Goal: Obtain resource: Download file/media

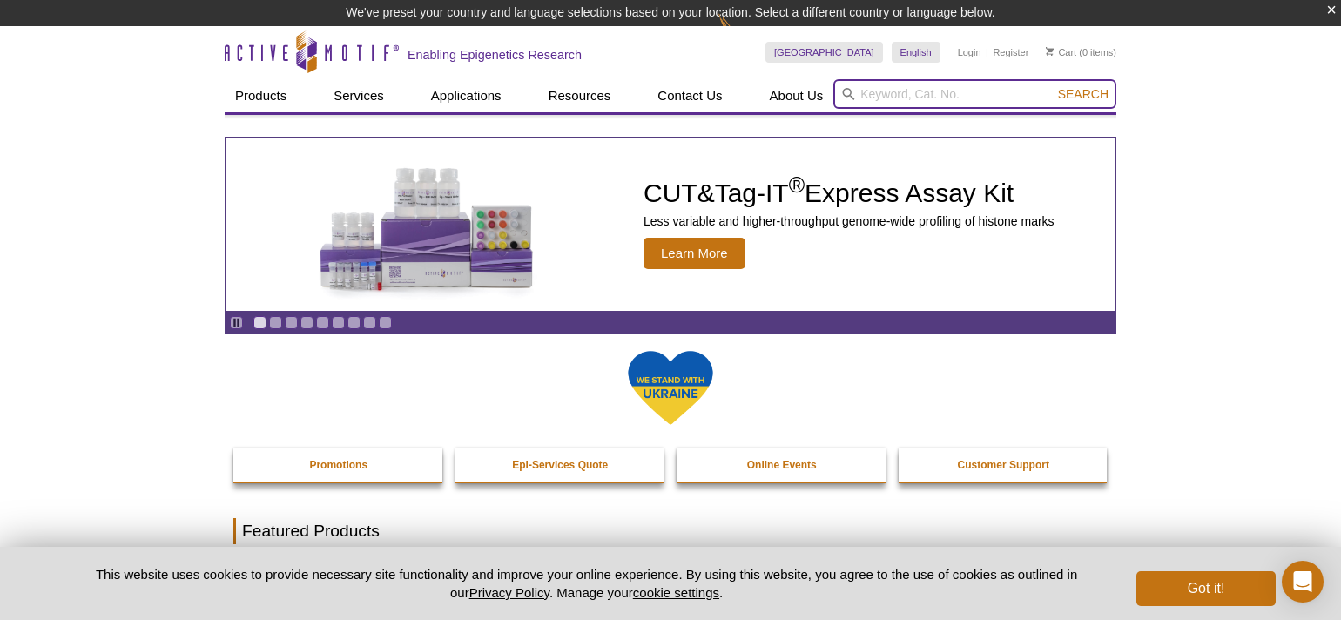
click at [883, 98] on input "search" at bounding box center [975, 94] width 283 height 30
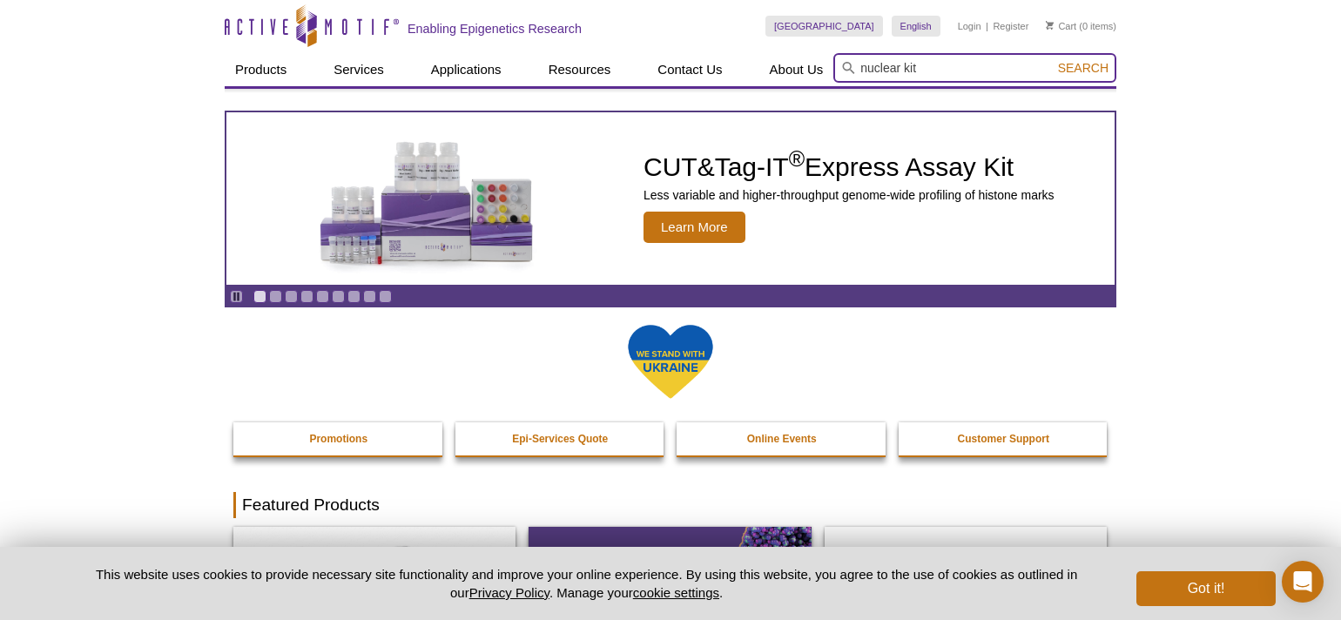
type input "nuclear kit"
click at [1053, 60] on button "Search" at bounding box center [1083, 68] width 61 height 16
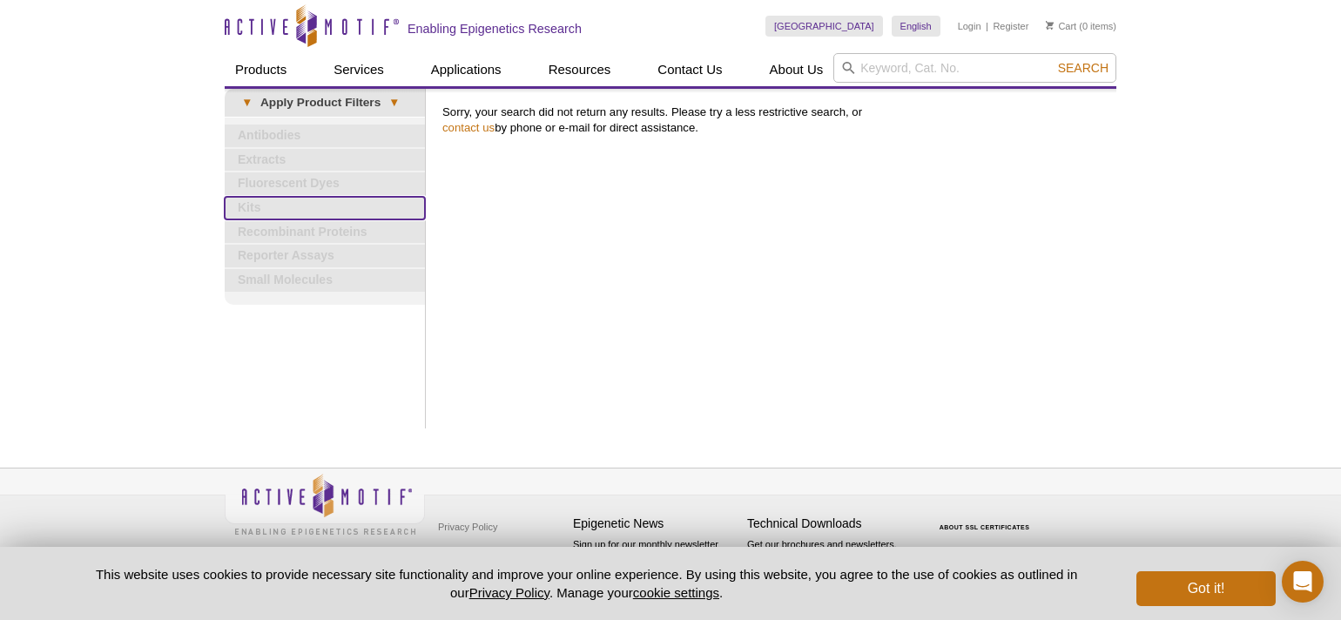
click at [247, 206] on link "Kits" at bounding box center [325, 208] width 200 height 23
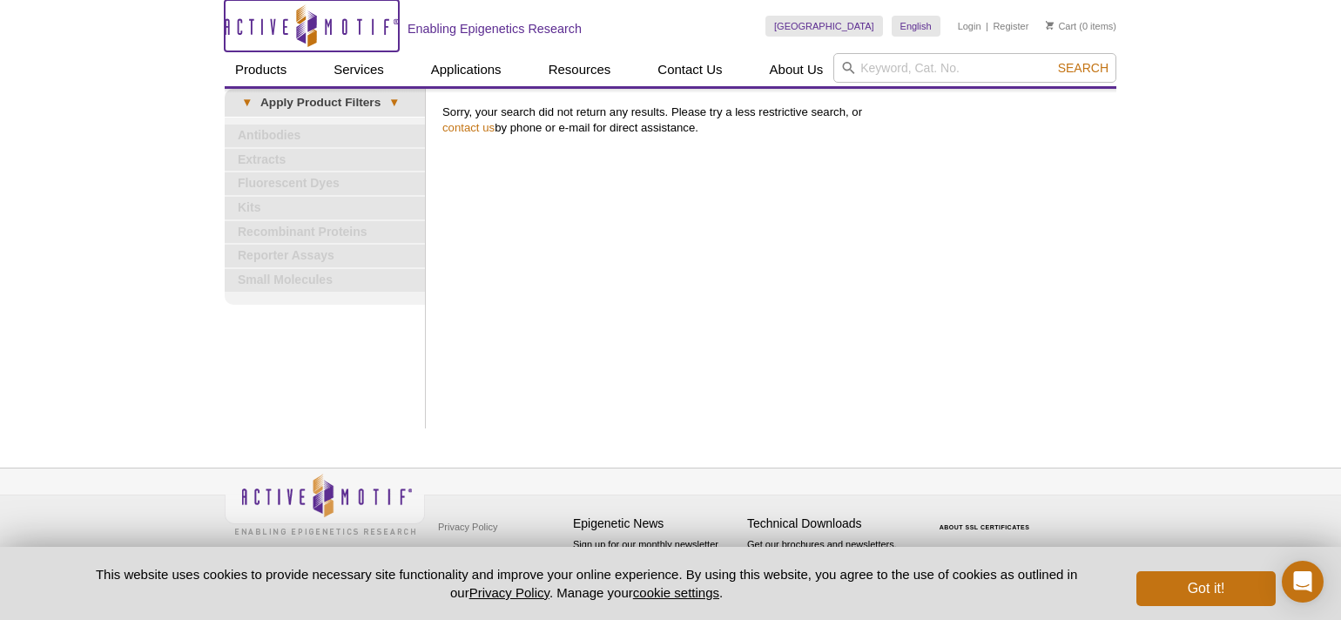
click at [321, 32] on icon "Active Motif Logo" at bounding box center [312, 25] width 174 height 43
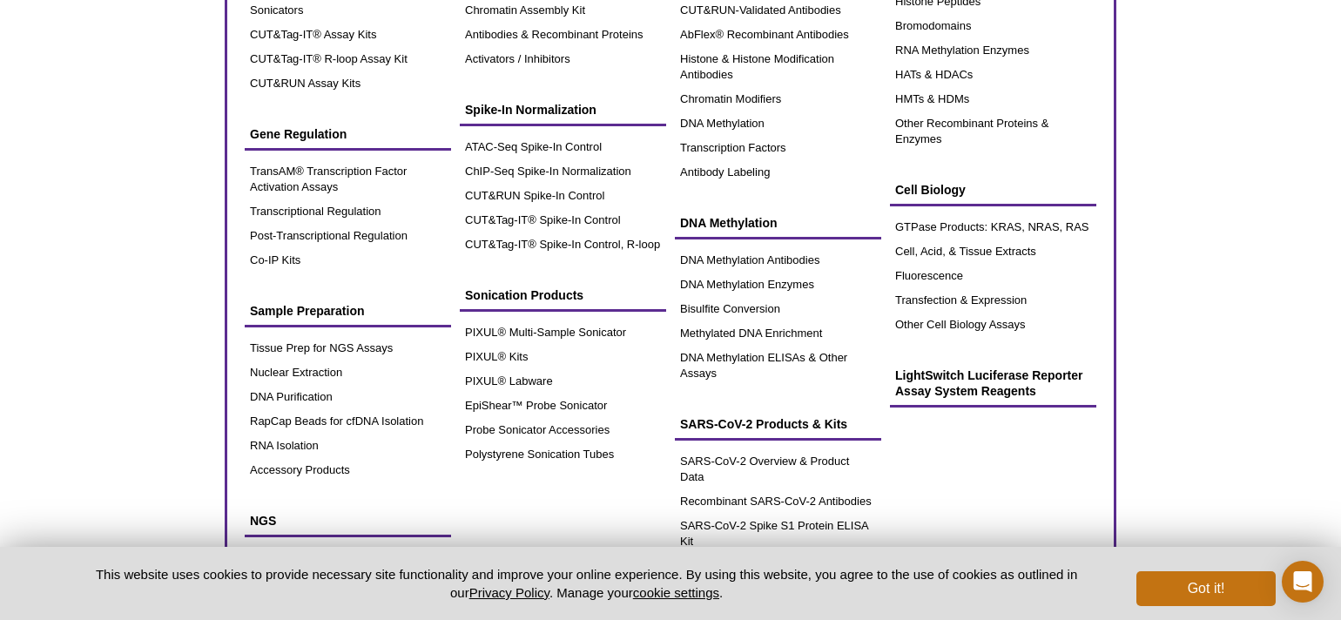
scroll to position [224, 0]
click at [288, 373] on link "Nuclear Extraction" at bounding box center [348, 372] width 206 height 24
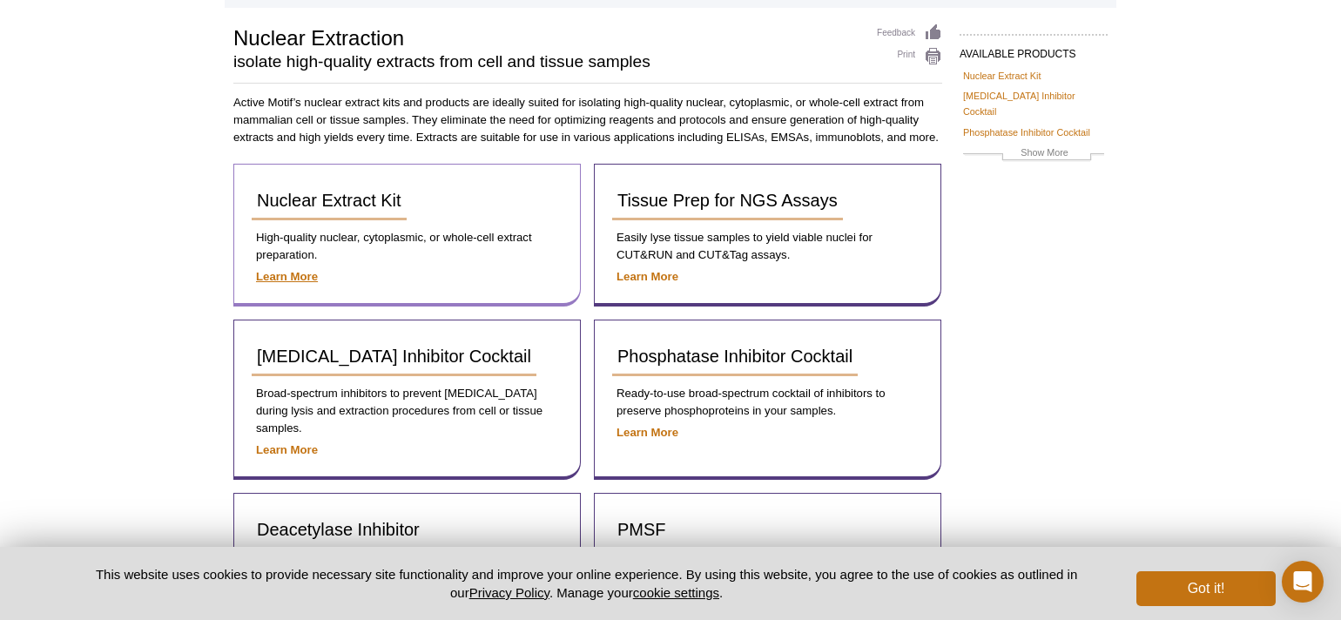
scroll to position [132, 0]
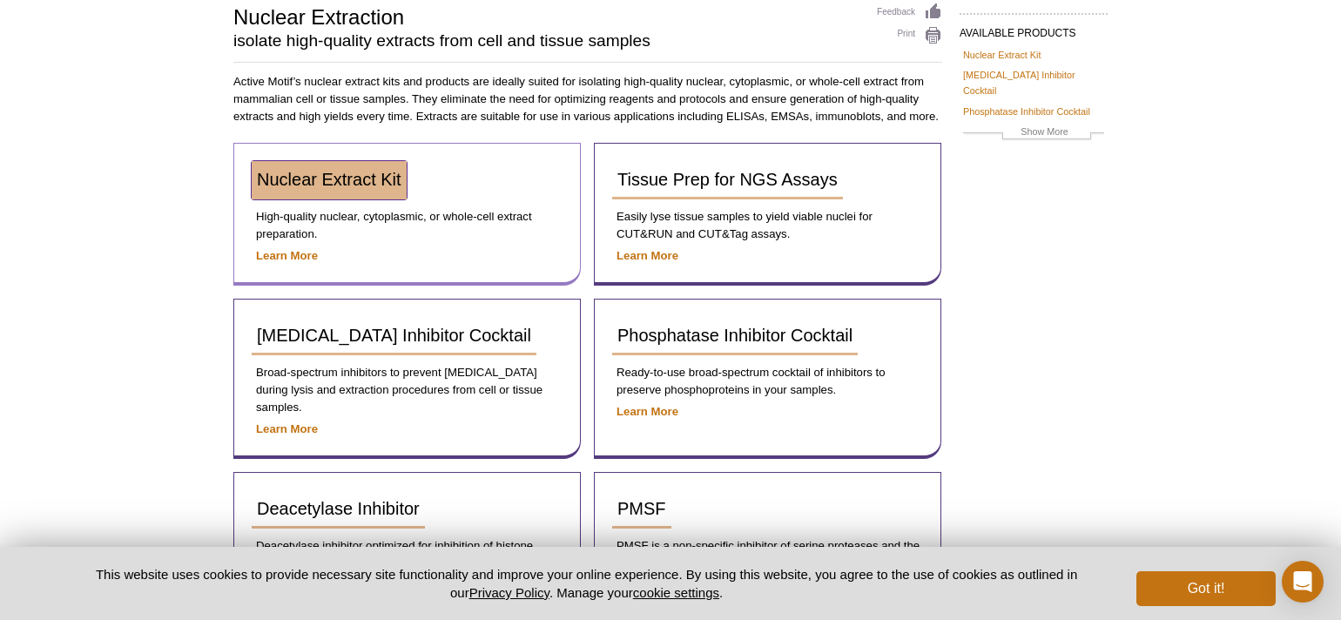
click at [312, 189] on link "Nuclear Extract Kit" at bounding box center [329, 180] width 155 height 38
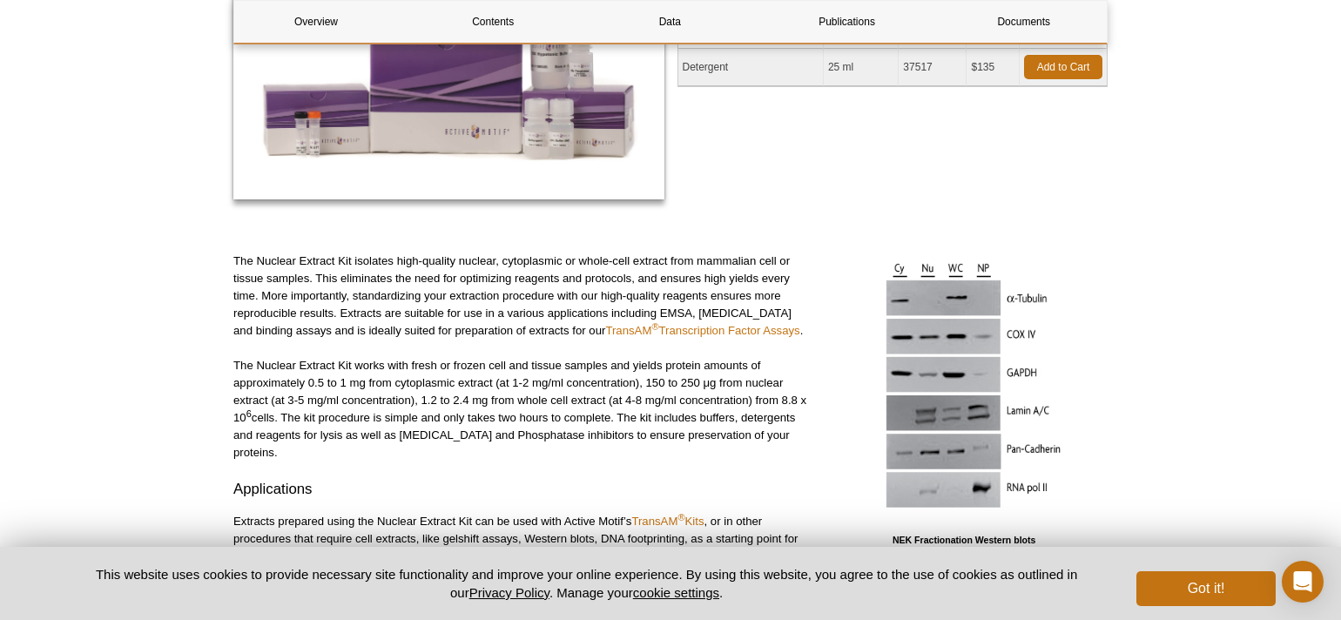
scroll to position [429, 0]
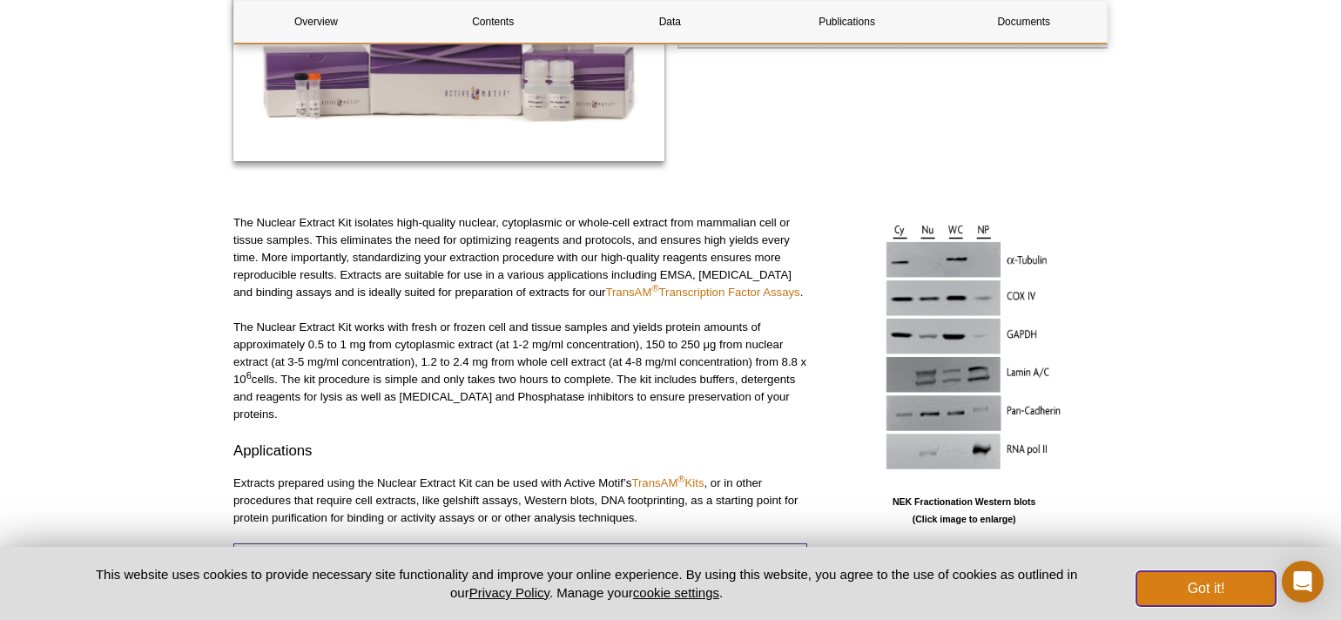
click at [1181, 584] on button "Got it!" at bounding box center [1206, 588] width 139 height 35
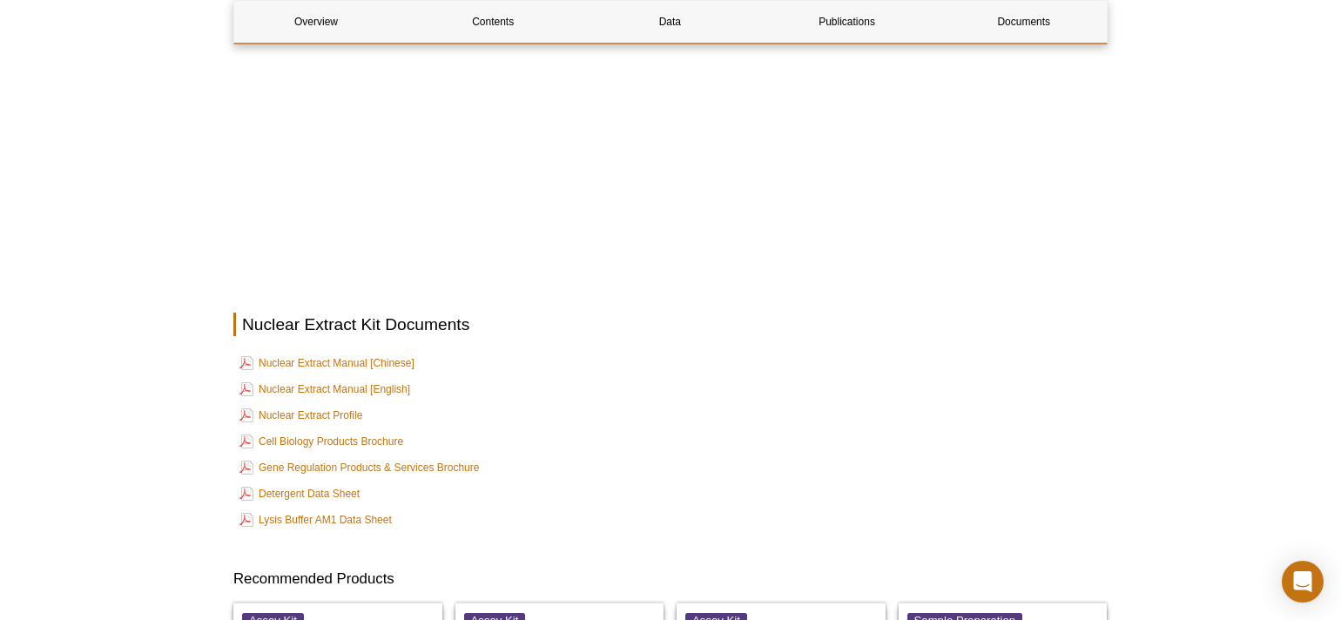
scroll to position [2905, 0]
click at [322, 378] on link "Nuclear Extract Manual [English]" at bounding box center [325, 388] width 171 height 21
